Goal: Task Accomplishment & Management: Use online tool/utility

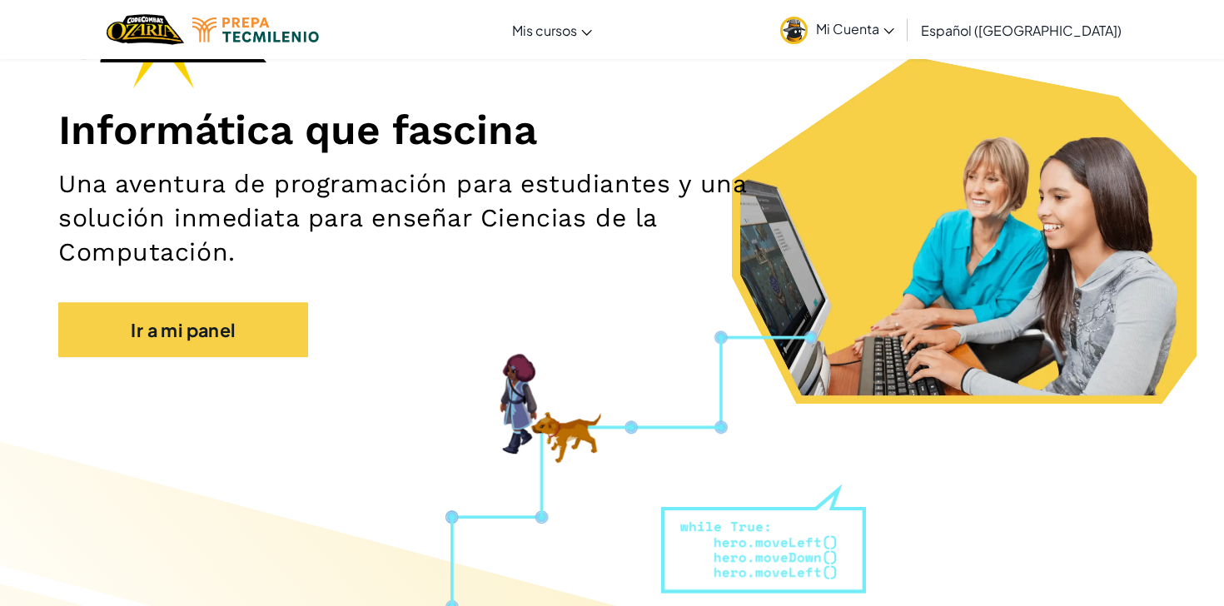
scroll to position [65, 0]
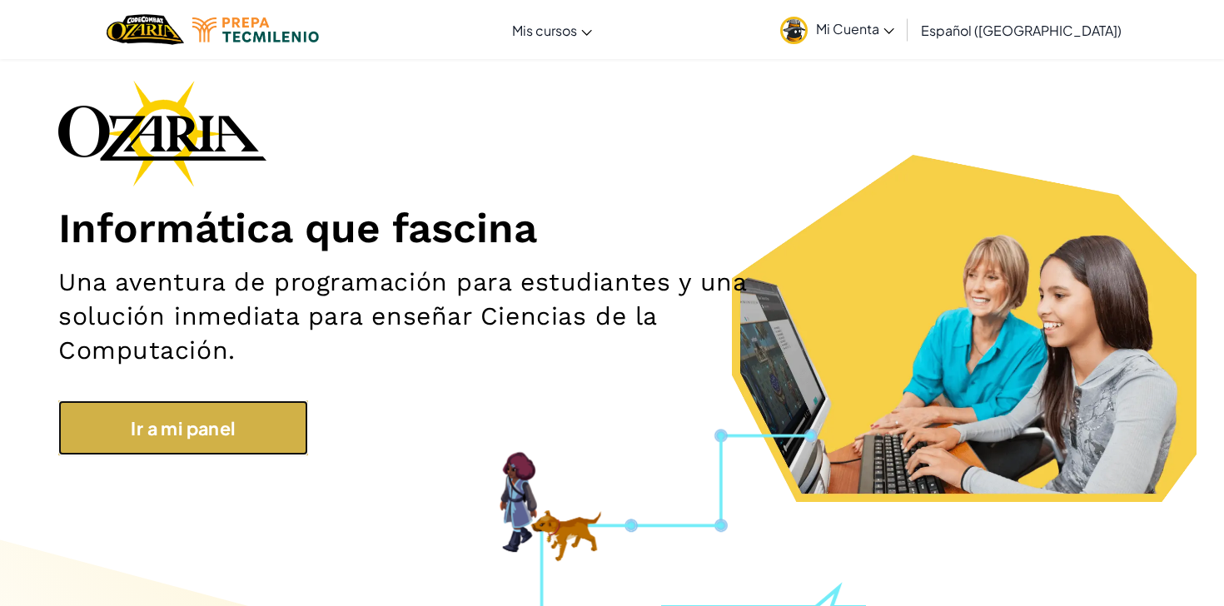
click at [259, 409] on link "Ir a mi panel" at bounding box center [183, 427] width 250 height 54
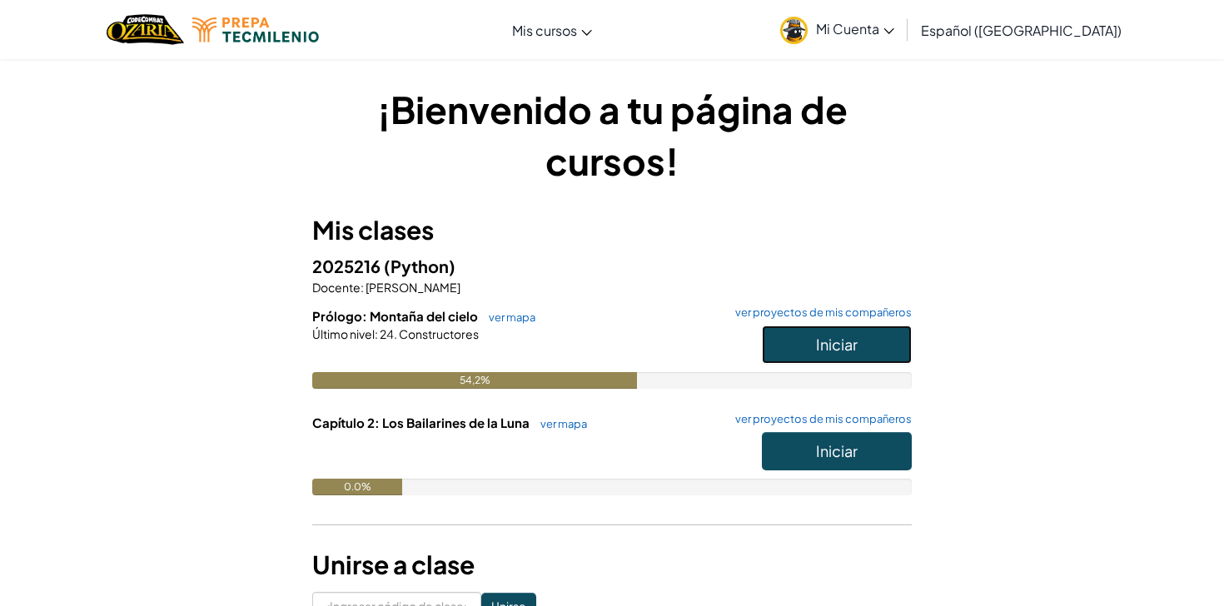
click at [837, 347] on font "Iniciar" at bounding box center [837, 344] width 42 height 19
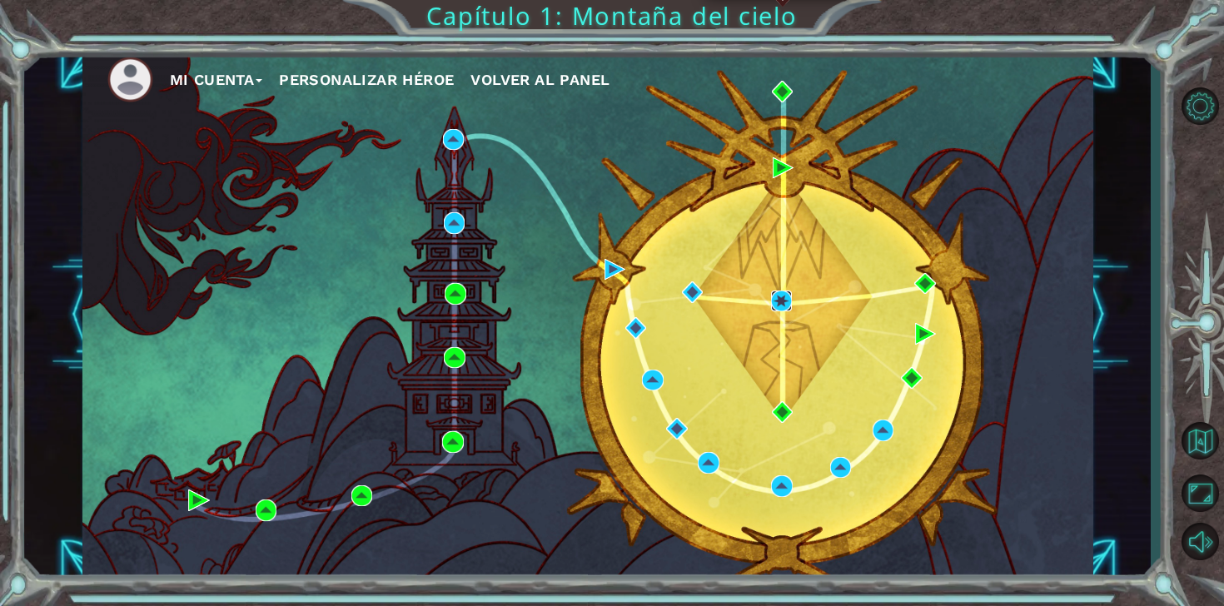
click at [780, 300] on img at bounding box center [781, 301] width 21 height 21
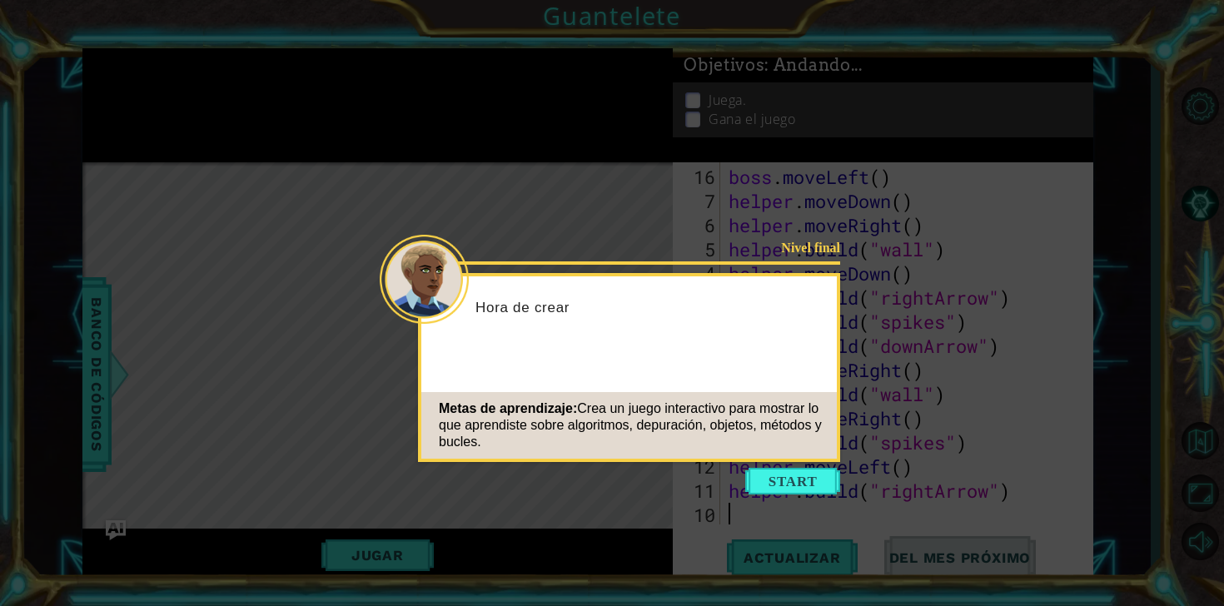
scroll to position [362, 0]
click at [789, 492] on button "Comenzar" at bounding box center [792, 481] width 95 height 27
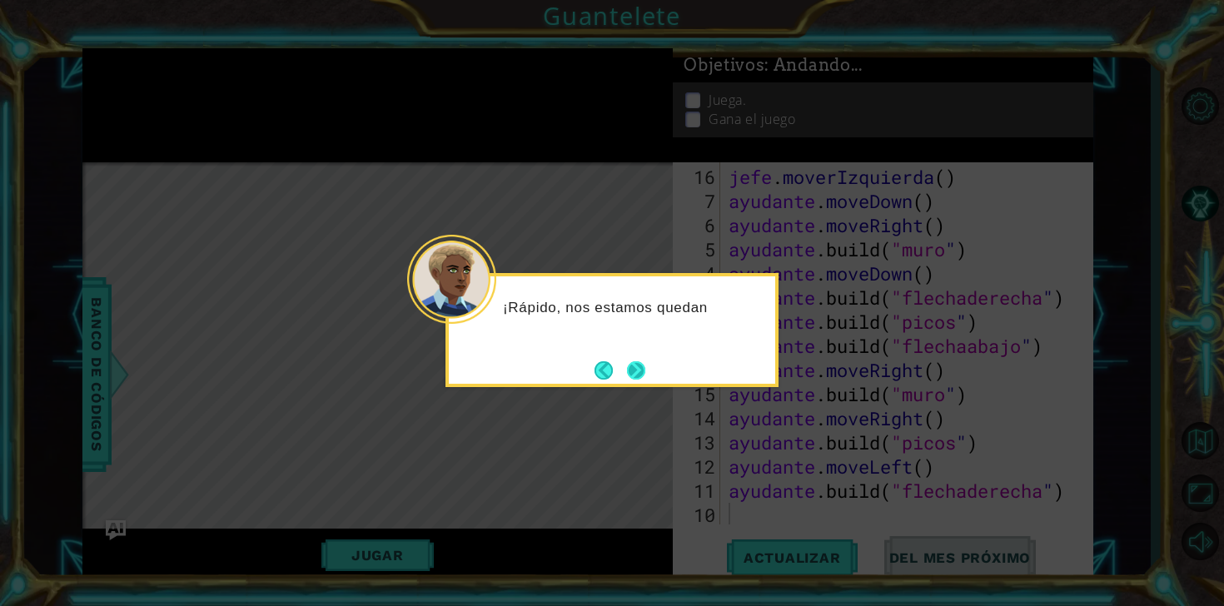
click at [629, 375] on button "Próximo" at bounding box center [636, 370] width 18 height 18
click at [634, 368] on button "Próximo" at bounding box center [636, 370] width 18 height 18
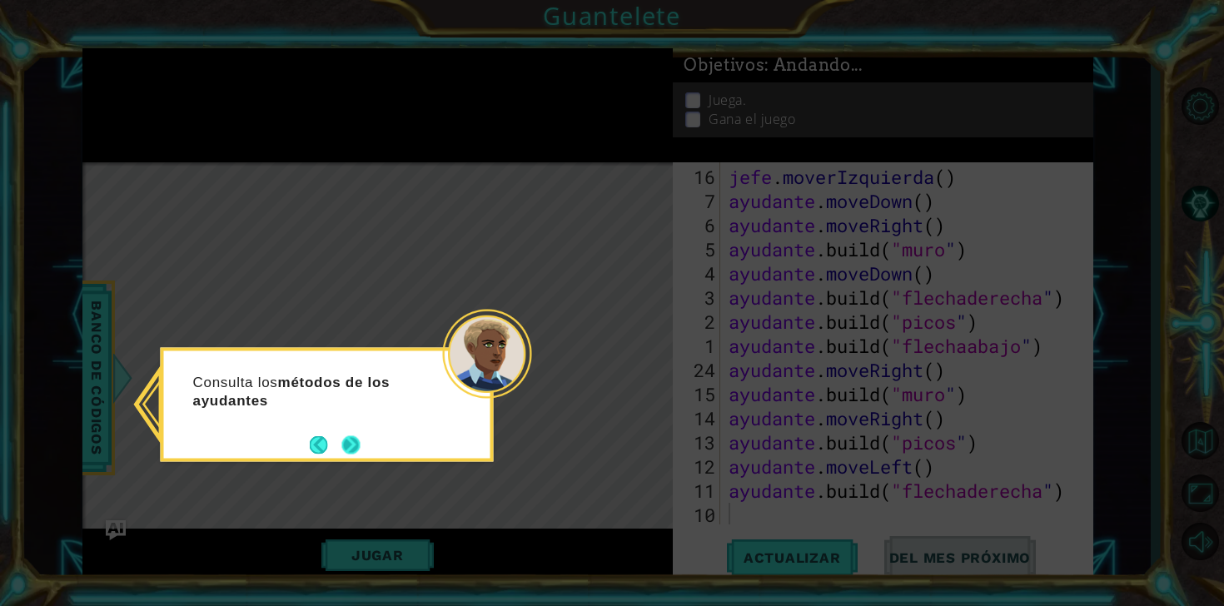
click at [354, 443] on button "Próximo" at bounding box center [351, 444] width 18 height 18
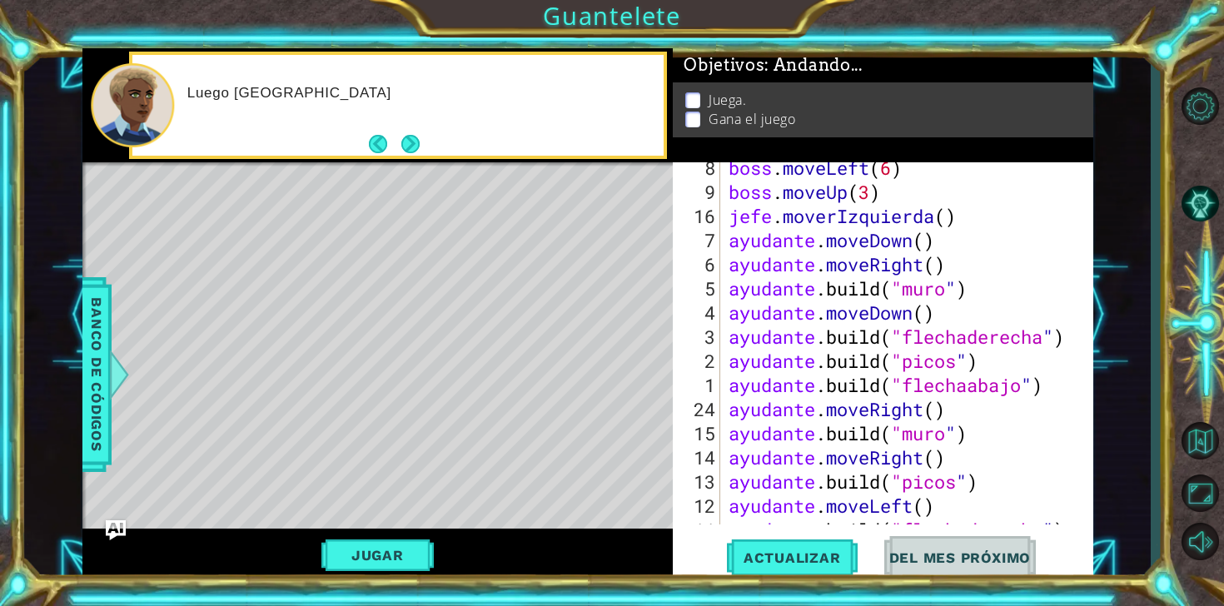
scroll to position [0, 0]
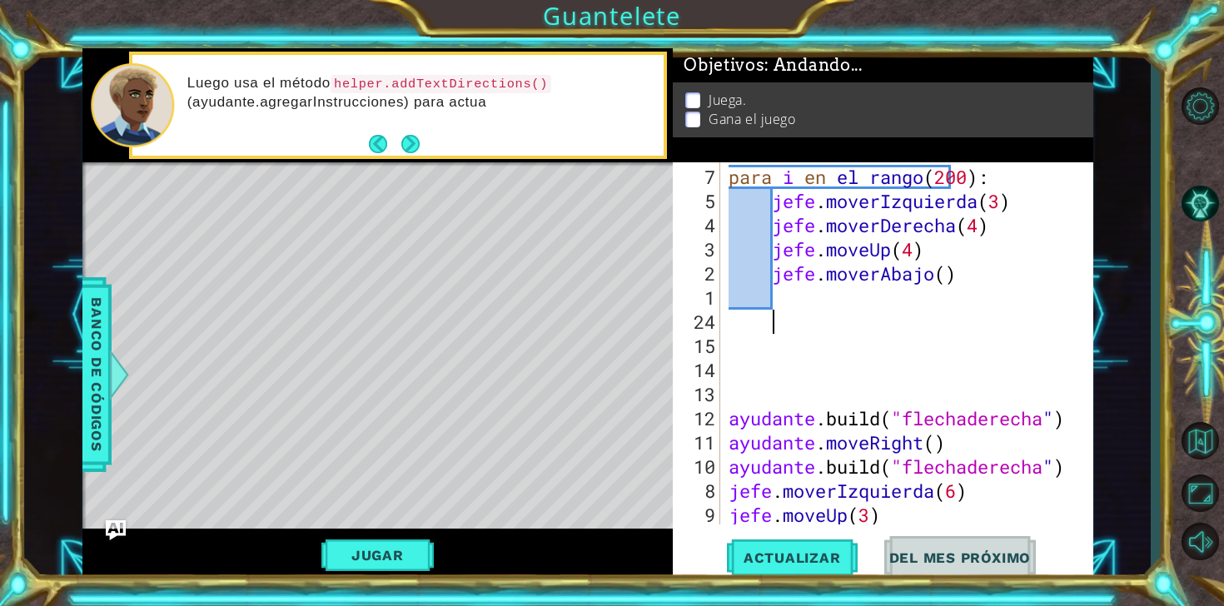
click at [860, 327] on div "para i en el rango ( 200 ) : jefe . moverIzquierda ( 3 ) jefe . [PERSON_NAME] (…" at bounding box center [910, 370] width 371 height 410
click at [778, 568] on button "Actualizar" at bounding box center [792, 557] width 131 height 42
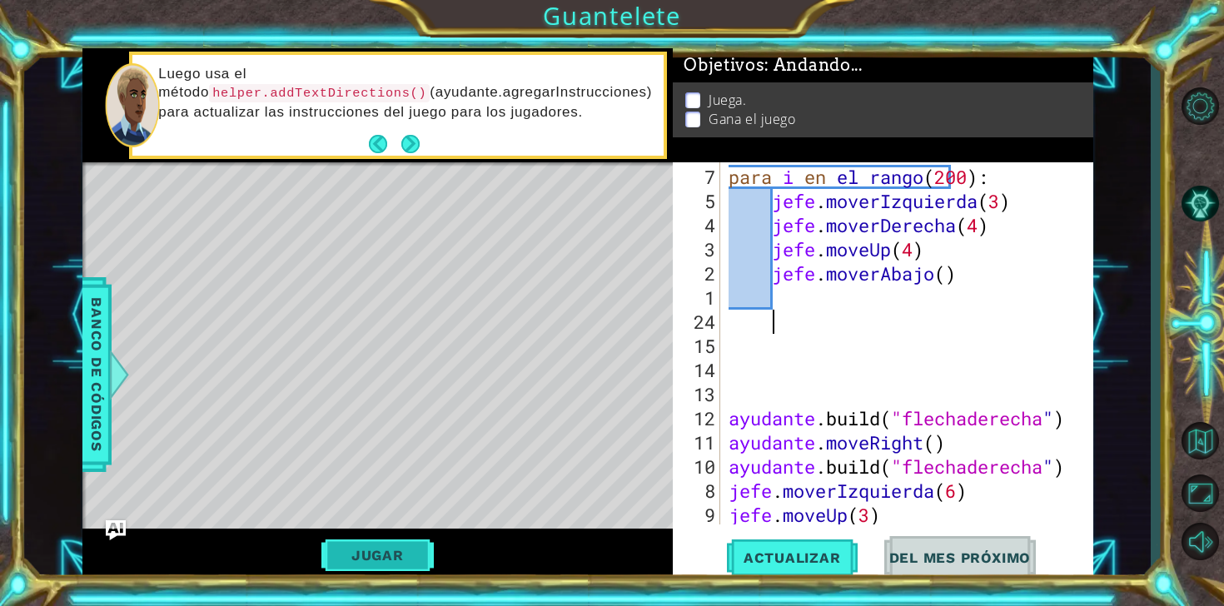
click at [361, 553] on font "Jugar" at bounding box center [377, 555] width 52 height 17
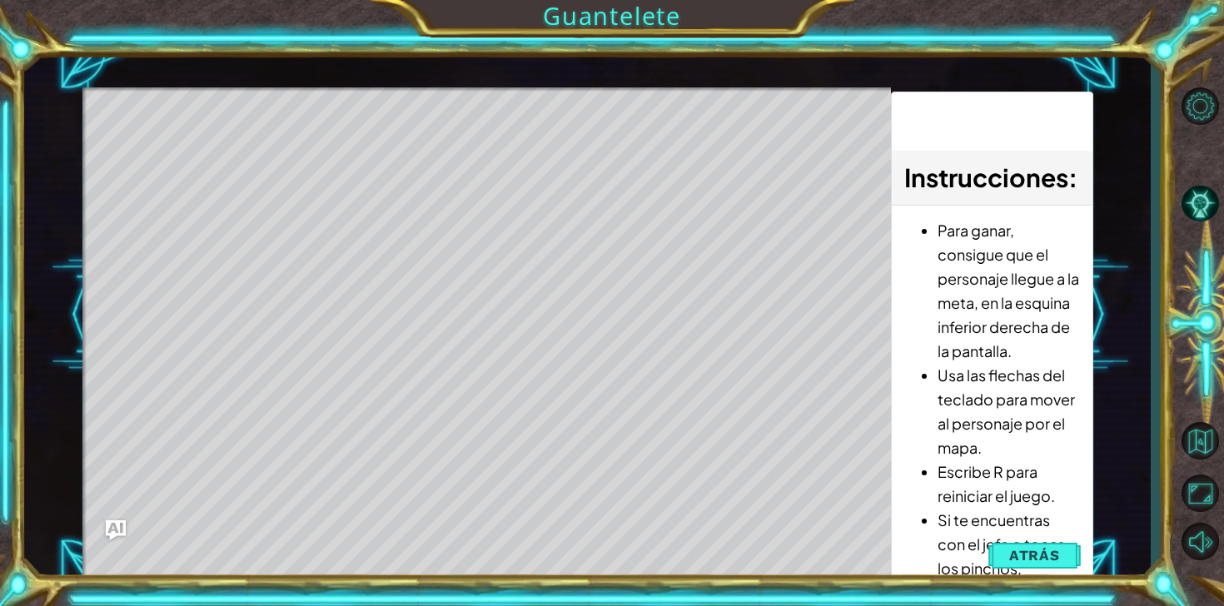
drag, startPoint x: 184, startPoint y: 161, endPoint x: 269, endPoint y: 176, distance: 86.2
click at [269, 176] on div "Mapa de niveles" at bounding box center [466, 332] width 769 height 490
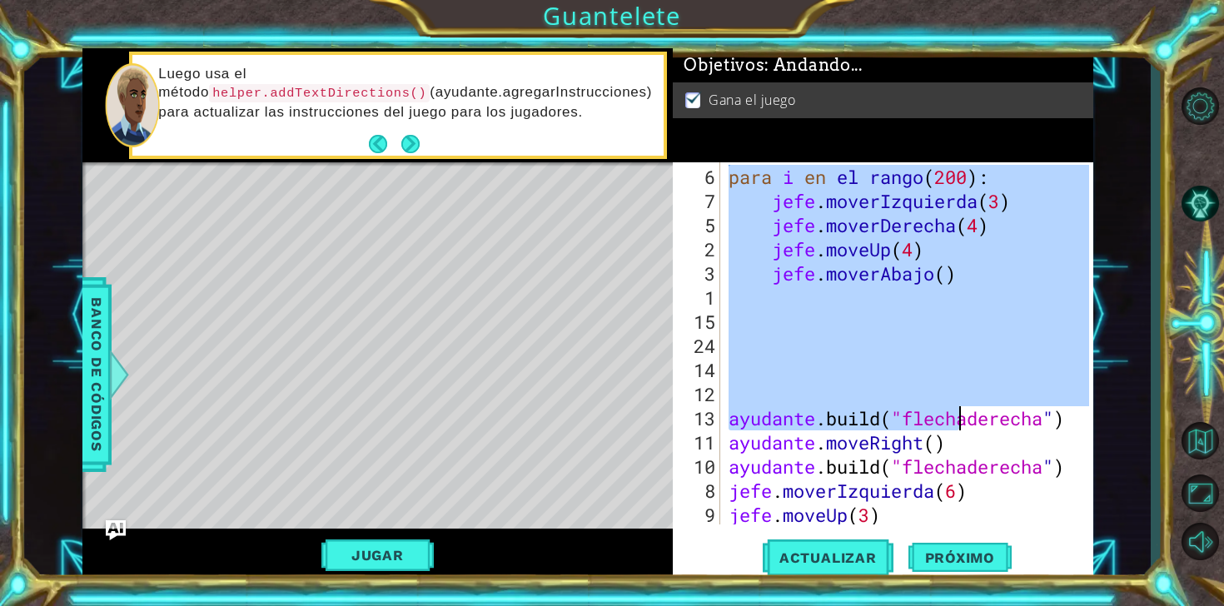
scroll to position [362, 0]
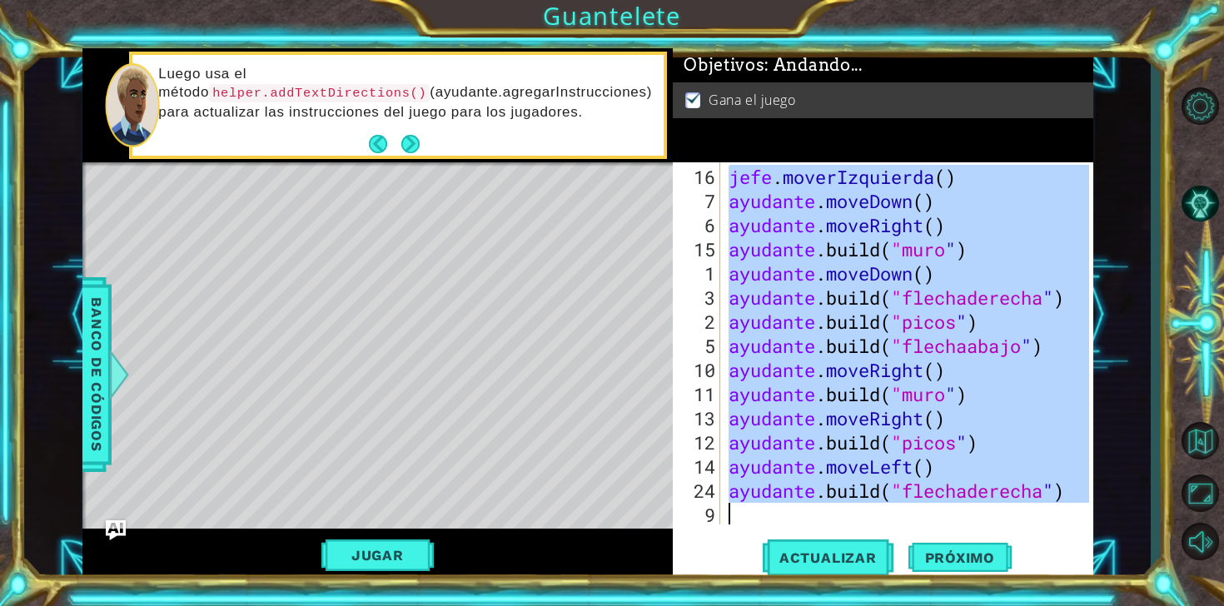
drag, startPoint x: 731, startPoint y: 167, endPoint x: 1083, endPoint y: 663, distance: 608.4
click at [1083, 605] on html "1 [DEMOGRAPHIC_DATA] XXXXXXXXXXXXXXXXXXXXXXXXXXXXXXXXXXXXXXXXXXXXXXXXXXXXXXXXXX…" at bounding box center [612, 303] width 1224 height 606
type textarea "[DOMAIN_NAME]("rightArrow")"
click at [960, 550] on span "Próximo" at bounding box center [959, 557] width 103 height 17
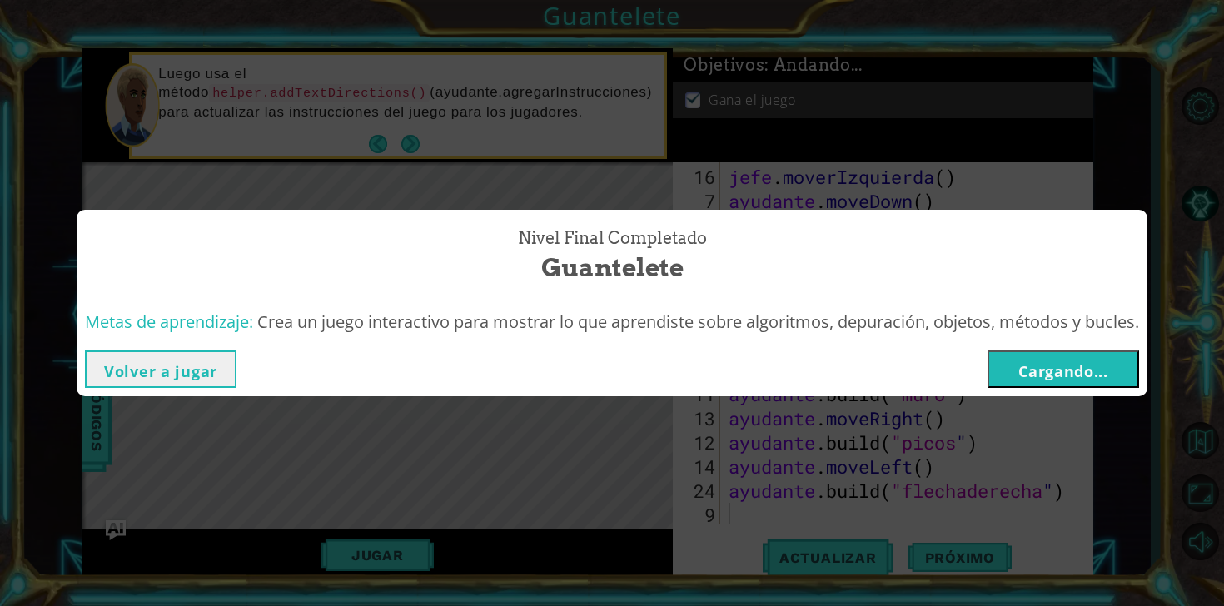
click at [1058, 372] on font "Cargando..." at bounding box center [1063, 371] width 90 height 20
